Goal: Task Accomplishment & Management: Complete application form

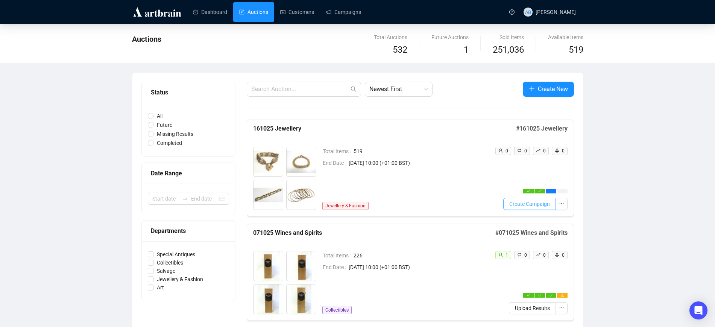
click at [518, 205] on span "Create Campaign" at bounding box center [529, 204] width 41 height 8
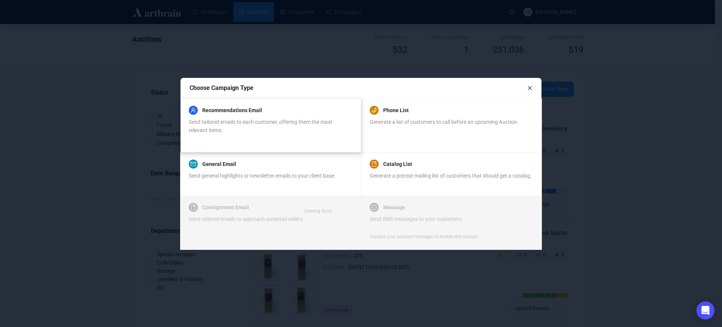
click at [285, 130] on div "Send tailored emails to each customer, offering them the most relevant items." at bounding box center [270, 126] width 163 height 17
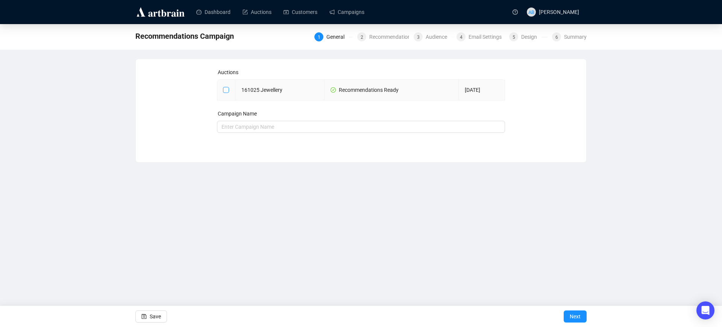
click at [226, 90] on input "checkbox" at bounding box center [225, 89] width 5 height 5
checkbox input "true"
type input "161025 Jewellery Campaign"
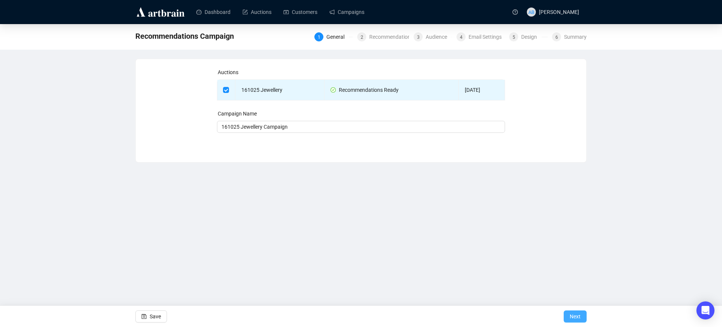
click at [573, 320] on span "Next" at bounding box center [575, 316] width 11 height 21
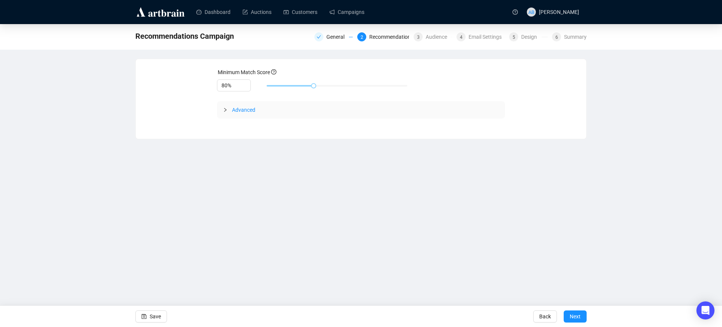
click at [231, 110] on div at bounding box center [227, 110] width 9 height 8
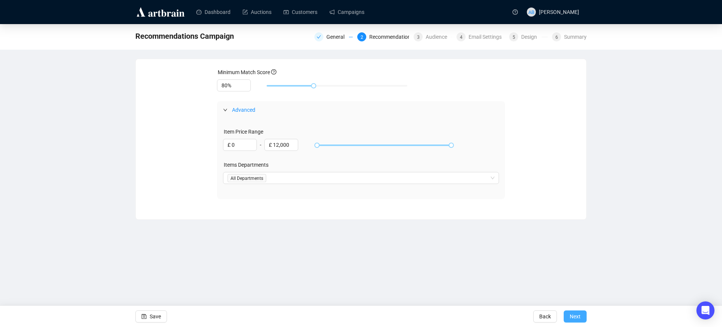
click at [571, 315] on span "Next" at bounding box center [575, 316] width 11 height 21
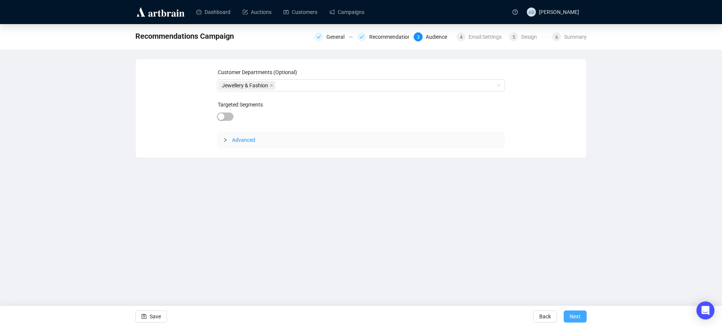
click at [571, 314] on span "Next" at bounding box center [575, 316] width 11 height 21
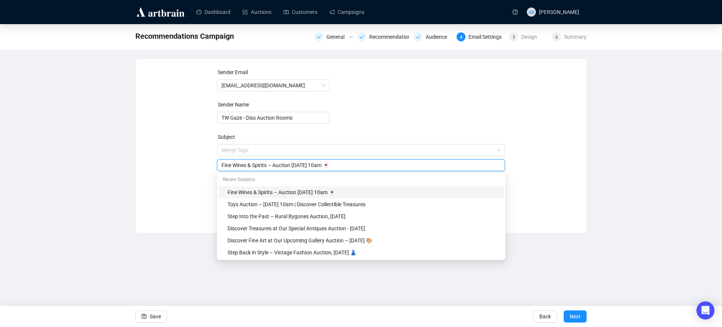
drag, startPoint x: 279, startPoint y: 141, endPoint x: 202, endPoint y: 135, distance: 77.3
click at [205, 139] on div "Sender Email [EMAIL_ADDRESS][DOMAIN_NAME] Sender Name TW Gaze - Diss Auction Ro…" at bounding box center [361, 140] width 432 height 144
paste input "Jewellery Auction – [DATE] 10am | Discover Timeless Pieces ✨"
type input "Jewellery Auction – [DATE] 10am | Discover Timeless Pieces ✨"
click at [582, 317] on button "Next" at bounding box center [575, 316] width 23 height 12
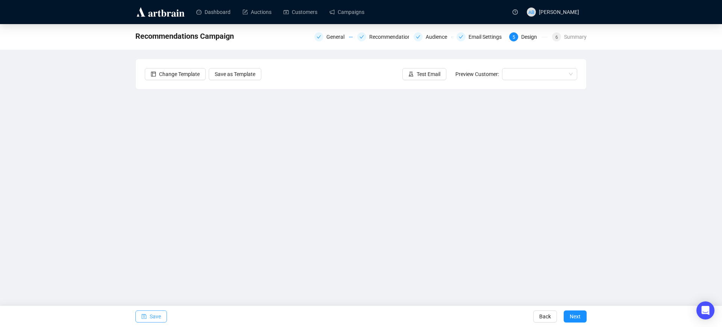
click at [152, 317] on span "Save" at bounding box center [155, 316] width 11 height 21
click at [155, 315] on span "Save" at bounding box center [155, 316] width 11 height 21
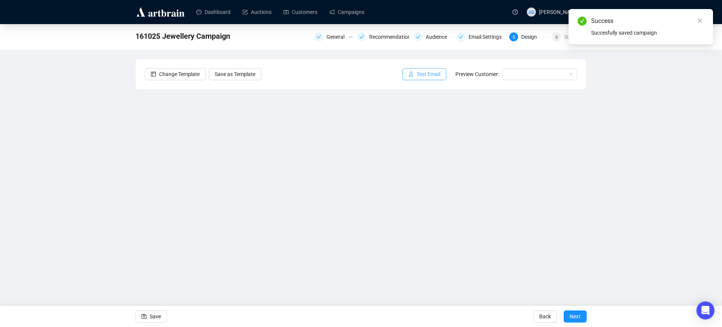
click at [441, 73] on button "Test Email" at bounding box center [424, 74] width 44 height 12
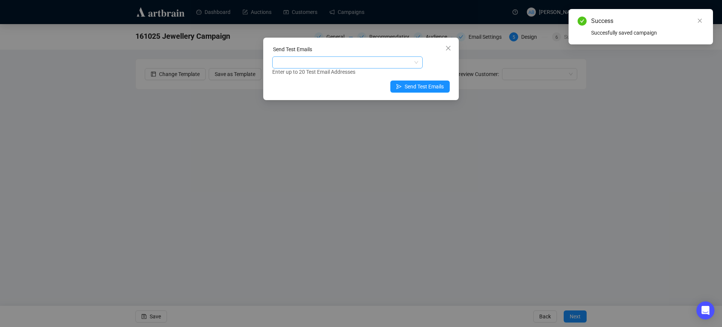
click at [356, 58] on div at bounding box center [343, 62] width 139 height 11
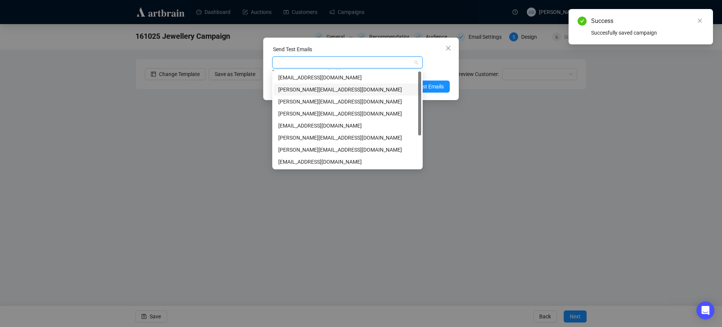
click at [329, 92] on div "[PERSON_NAME][EMAIL_ADDRESS][DOMAIN_NAME]" at bounding box center [347, 89] width 138 height 8
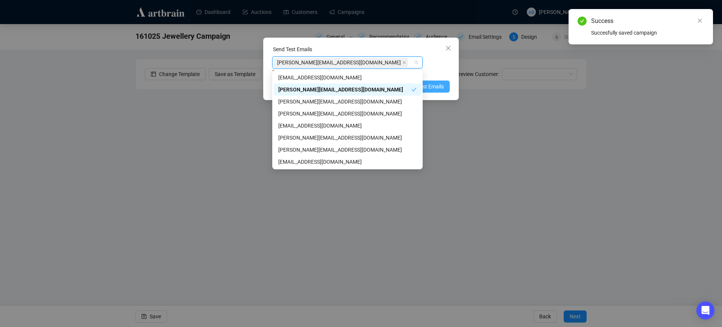
click at [432, 83] on span "Send Test Emails" at bounding box center [424, 86] width 39 height 8
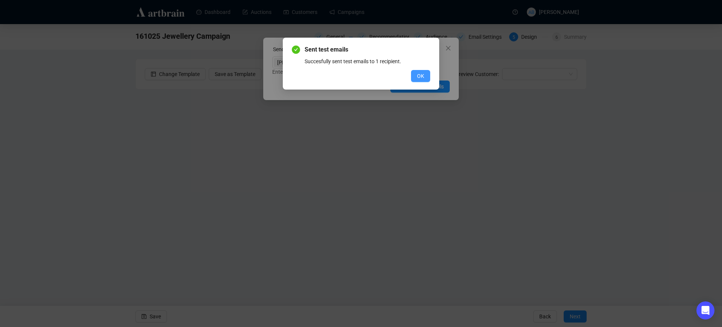
click at [414, 73] on button "OK" at bounding box center [420, 76] width 19 height 12
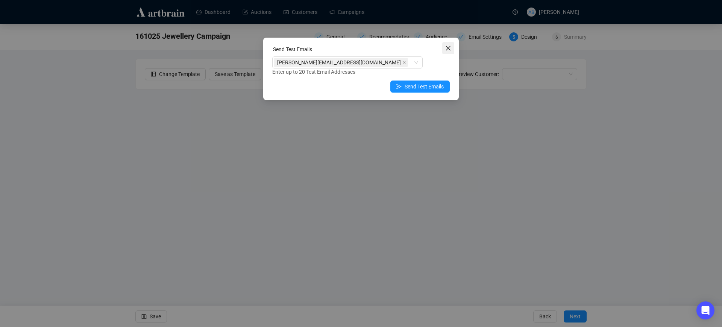
click at [447, 45] on icon "close" at bounding box center [448, 48] width 6 height 6
